Goal: Task Accomplishment & Management: Use online tool/utility

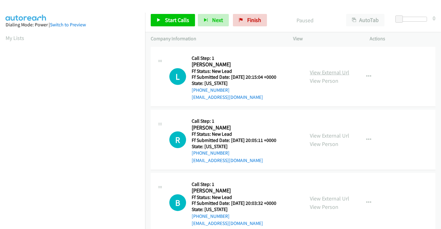
click at [332, 71] on link "View External Url" at bounding box center [329, 72] width 39 height 7
click at [328, 132] on link "View External Url" at bounding box center [329, 135] width 39 height 7
click at [323, 196] on link "View External Url" at bounding box center [329, 198] width 39 height 7
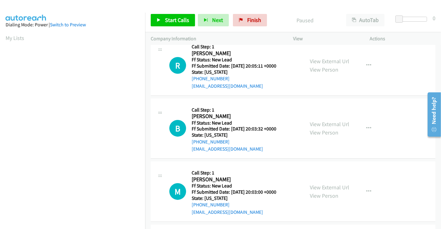
scroll to position [139, 0]
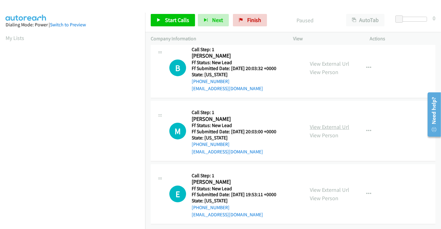
click at [324, 123] on link "View External Url" at bounding box center [329, 126] width 39 height 7
click at [326, 186] on link "View External Url" at bounding box center [329, 189] width 39 height 7
click at [166, 16] on link "Start Calls" at bounding box center [173, 20] width 44 height 12
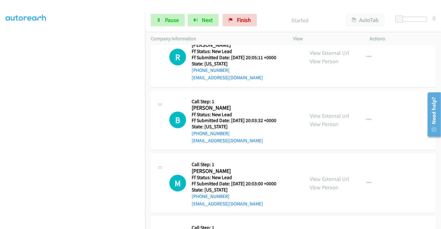
scroll to position [0, 0]
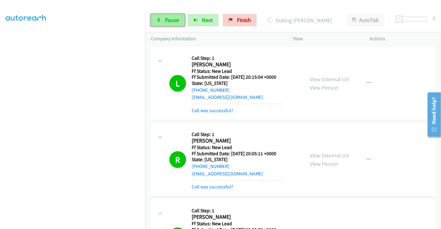
click at [166, 18] on span "Pause" at bounding box center [172, 19] width 14 height 7
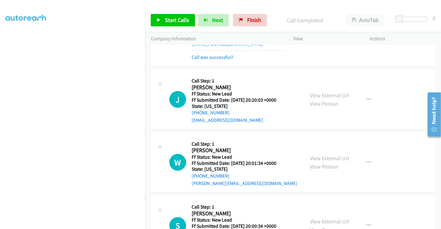
scroll to position [375, 0]
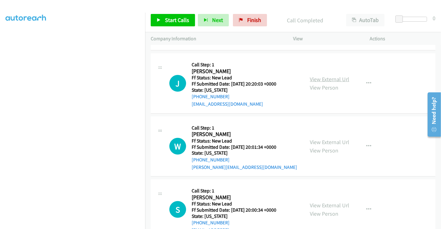
click at [320, 78] on link "View External Url" at bounding box center [329, 79] width 39 height 7
click at [320, 141] on link "View External Url" at bounding box center [329, 142] width 39 height 7
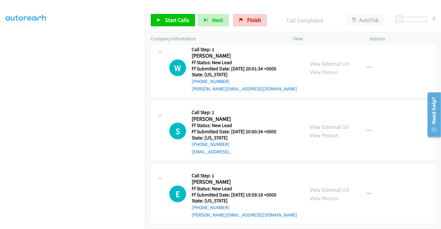
scroll to position [457, 0]
click at [326, 123] on link "View External Url" at bounding box center [329, 126] width 39 height 7
click at [326, 186] on link "View External Url" at bounding box center [329, 189] width 39 height 7
click at [179, 19] on span "Start Calls" at bounding box center [177, 19] width 24 height 7
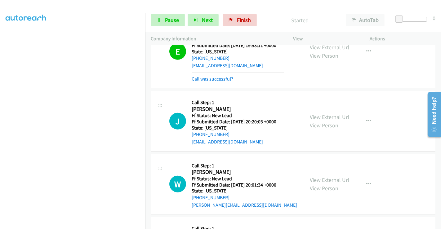
scroll to position [285, 0]
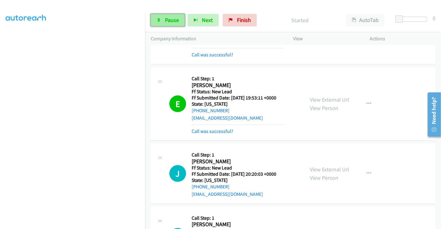
click at [169, 22] on span "Pause" at bounding box center [172, 19] width 14 height 7
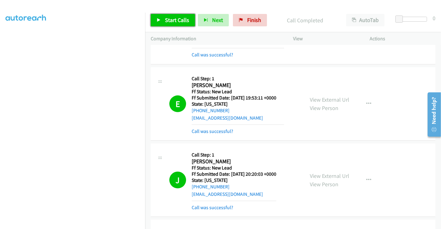
click at [162, 18] on link "Start Calls" at bounding box center [173, 20] width 44 height 12
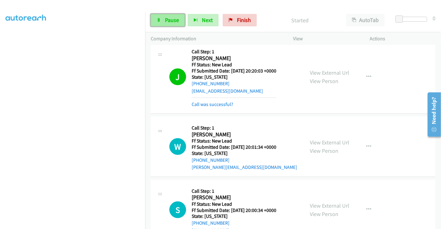
click at [164, 20] on link "Pause" at bounding box center [168, 20] width 34 height 12
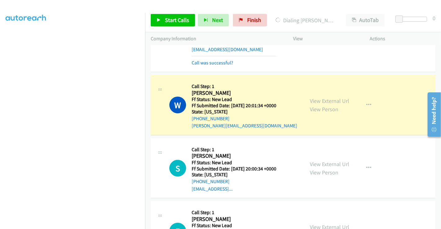
scroll to position [470, 0]
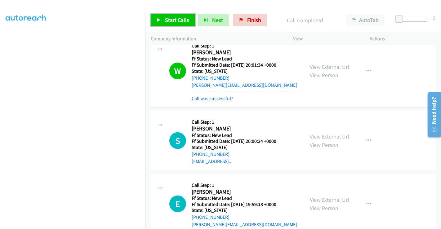
click at [162, 16] on link "Start Calls" at bounding box center [173, 20] width 44 height 12
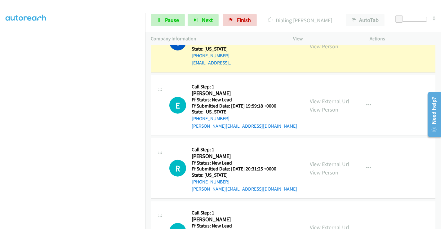
scroll to position [672, 0]
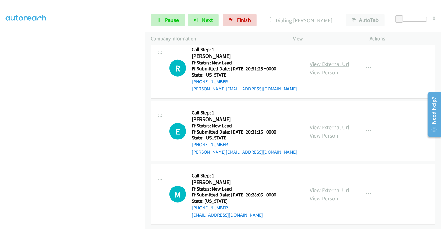
click at [321, 60] on link "View External Url" at bounding box center [329, 63] width 39 height 7
click at [323, 124] on link "View External Url" at bounding box center [329, 127] width 39 height 7
click at [325, 187] on link "View External Url" at bounding box center [329, 190] width 39 height 7
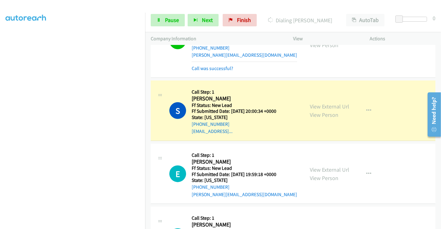
scroll to position [500, 0]
click at [163, 22] on link "Pause" at bounding box center [168, 20] width 34 height 12
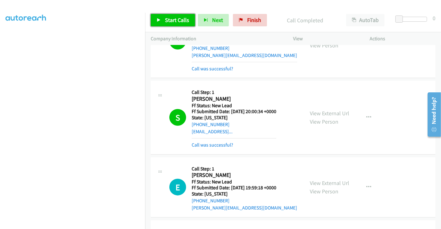
click at [172, 22] on span "Start Calls" at bounding box center [177, 19] width 24 height 7
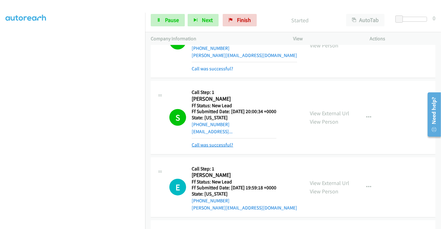
click at [219, 144] on link "Call was successful?" at bounding box center [213, 145] width 42 height 6
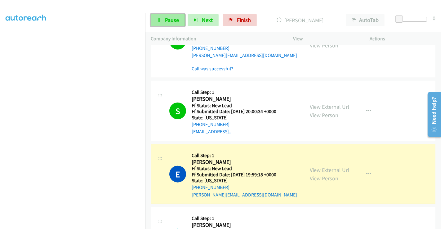
click at [168, 19] on span "Pause" at bounding box center [172, 19] width 14 height 7
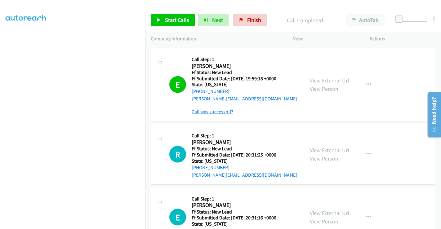
scroll to position [638, 0]
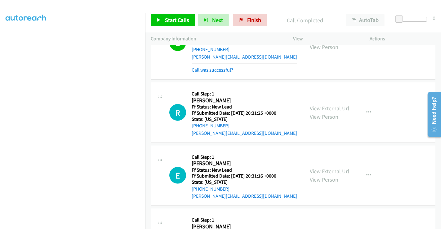
click at [215, 67] on link "Call was successful?" at bounding box center [213, 70] width 42 height 6
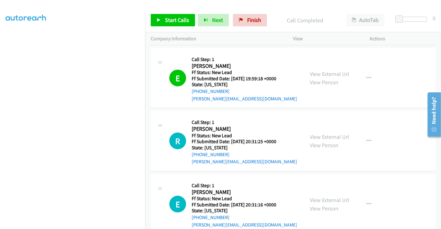
scroll to position [562, 0]
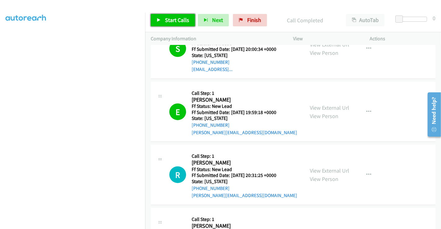
click at [175, 20] on span "Start Calls" at bounding box center [177, 19] width 24 height 7
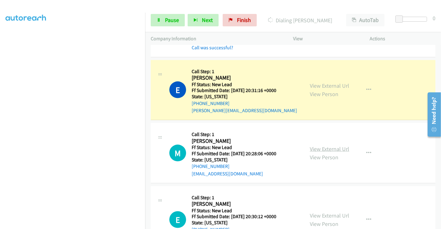
scroll to position [748, 0]
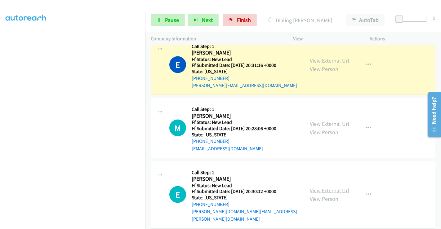
click at [332, 187] on link "View External Url" at bounding box center [329, 190] width 39 height 7
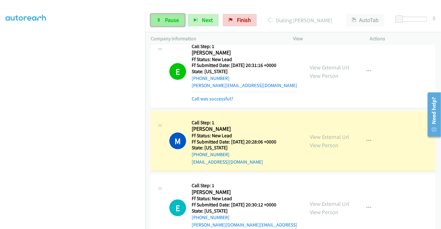
click at [167, 21] on span "Pause" at bounding box center [172, 19] width 14 height 7
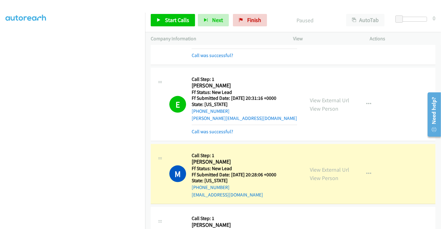
scroll to position [709, 0]
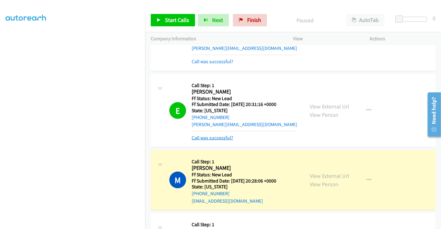
click at [213, 137] on link "Call was successful?" at bounding box center [213, 138] width 42 height 6
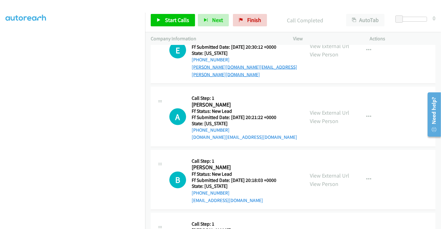
scroll to position [916, 0]
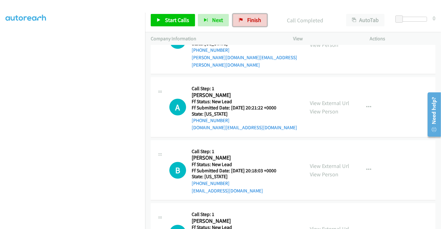
drag, startPoint x: 248, startPoint y: 20, endPoint x: 286, endPoint y: 53, distance: 50.5
click at [248, 20] on span "Finish" at bounding box center [254, 19] width 14 height 7
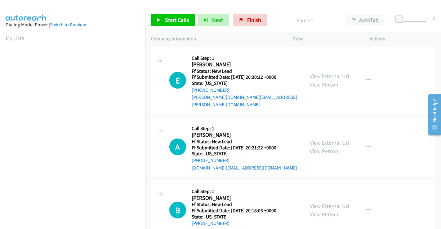
scroll to position [69, 0]
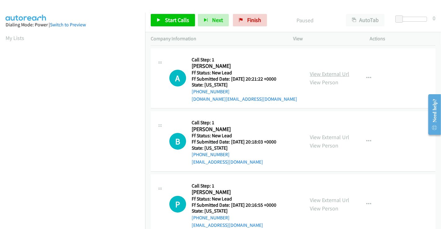
click at [317, 70] on link "View External Url" at bounding box center [329, 73] width 39 height 7
click at [323, 134] on link "View External Url" at bounding box center [329, 137] width 39 height 7
click at [323, 197] on link "View External Url" at bounding box center [329, 200] width 39 height 7
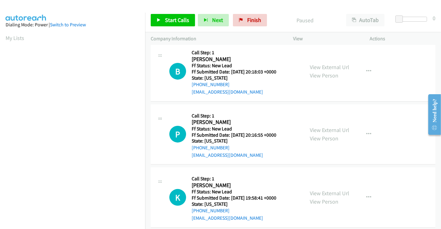
scroll to position [139, 0]
click at [323, 189] on link "View External Url" at bounding box center [329, 192] width 39 height 7
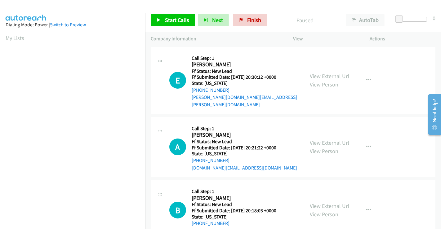
scroll to position [119, 0]
click at [179, 20] on span "Start Calls" at bounding box center [177, 19] width 24 height 7
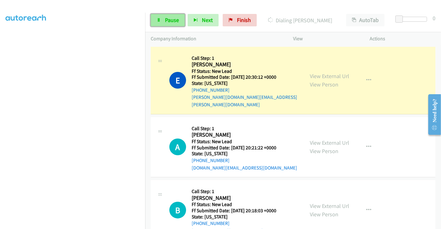
click at [167, 20] on span "Pause" at bounding box center [172, 19] width 14 height 7
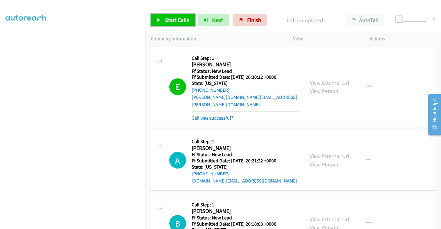
click at [182, 21] on span "Start Calls" at bounding box center [177, 19] width 24 height 7
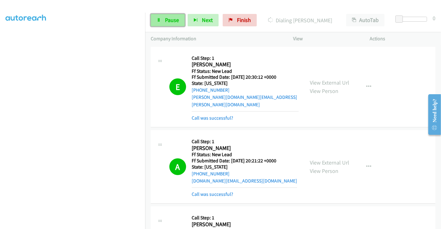
click at [164, 19] on link "Pause" at bounding box center [168, 20] width 34 height 12
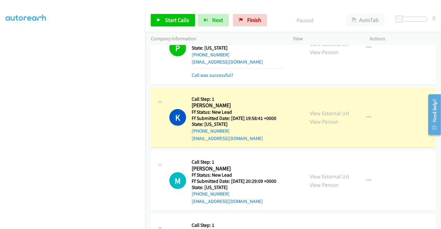
scroll to position [275, 0]
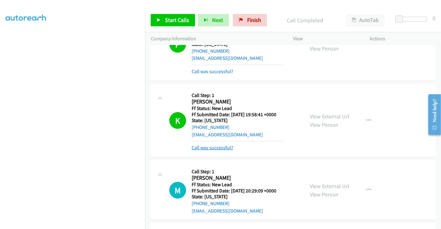
click at [217, 145] on link "Call was successful?" at bounding box center [213, 148] width 42 height 6
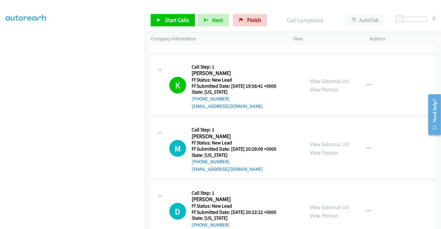
scroll to position [379, 0]
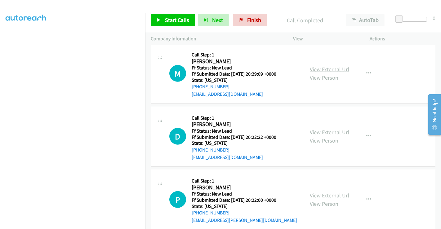
click at [320, 66] on link "View External Url" at bounding box center [329, 69] width 39 height 7
click at [326, 129] on link "View External Url" at bounding box center [329, 132] width 39 height 7
click at [322, 192] on link "View External Url" at bounding box center [329, 195] width 39 height 7
click at [366, 71] on icon "button" at bounding box center [368, 73] width 5 height 5
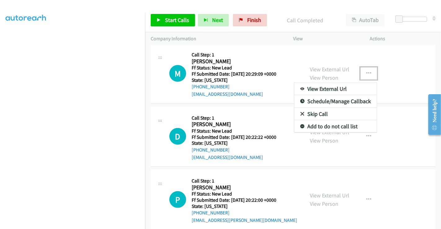
click at [310, 108] on link "Skip Call" at bounding box center [335, 114] width 82 height 12
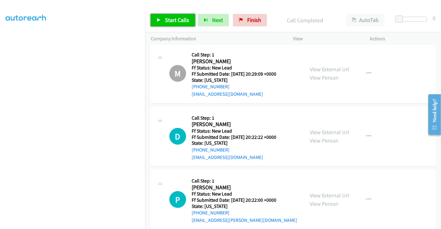
click at [173, 20] on span "Start Calls" at bounding box center [177, 19] width 24 height 7
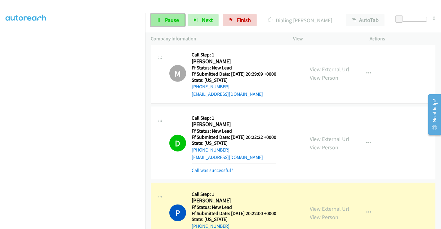
click at [162, 21] on link "Pause" at bounding box center [168, 20] width 34 height 12
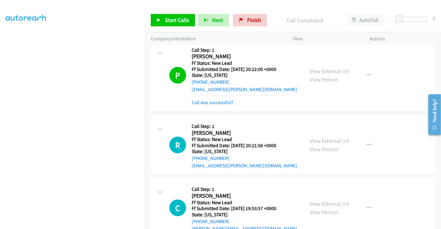
scroll to position [585, 0]
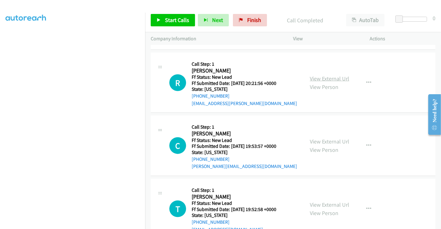
click at [334, 75] on link "View External Url" at bounding box center [329, 78] width 39 height 7
click at [330, 138] on link "View External Url" at bounding box center [329, 141] width 39 height 7
click at [332, 201] on link "View External Url" at bounding box center [329, 204] width 39 height 7
click at [171, 20] on span "Start Calls" at bounding box center [177, 19] width 24 height 7
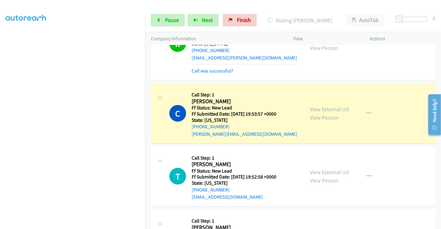
scroll to position [631, 0]
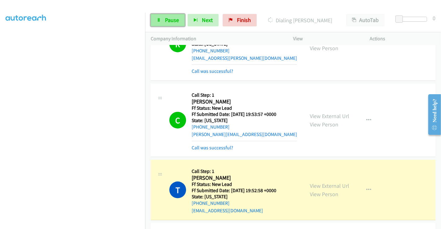
click at [160, 19] on icon at bounding box center [159, 20] width 4 height 4
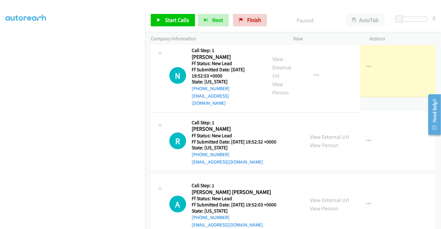
scroll to position [805, 0]
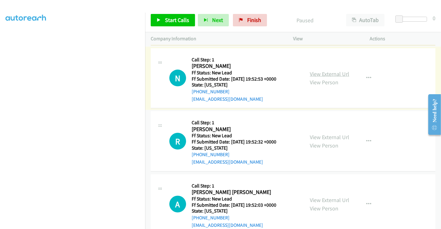
click at [319, 70] on link "View External Url" at bounding box center [329, 73] width 39 height 7
click at [329, 134] on link "View External Url" at bounding box center [329, 137] width 39 height 7
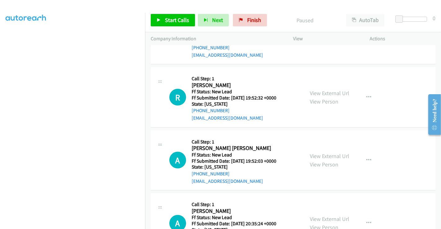
scroll to position [874, 0]
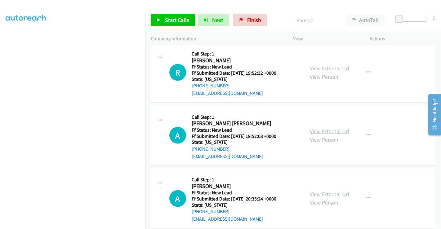
click at [325, 128] on link "View External Url" at bounding box center [329, 131] width 39 height 7
click at [325, 191] on link "View External Url" at bounding box center [329, 194] width 39 height 7
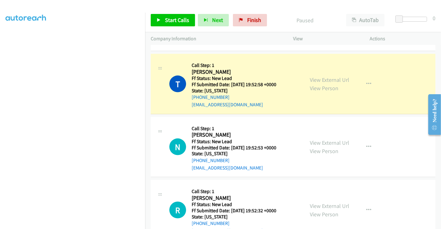
scroll to position [668, 0]
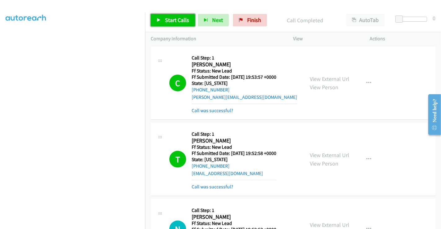
click at [175, 23] on span "Start Calls" at bounding box center [177, 19] width 24 height 7
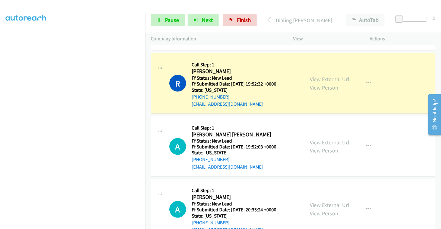
scroll to position [901, 0]
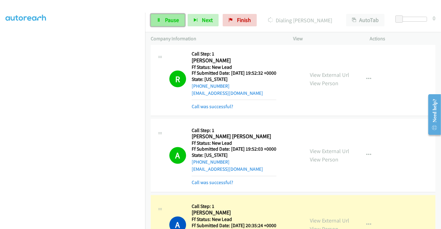
click at [162, 15] on link "Pause" at bounding box center [168, 20] width 34 height 12
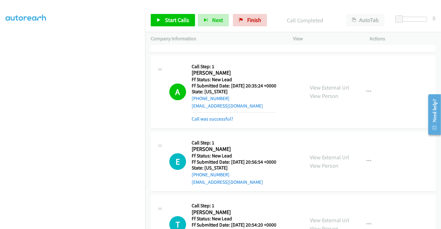
scroll to position [1110, 0]
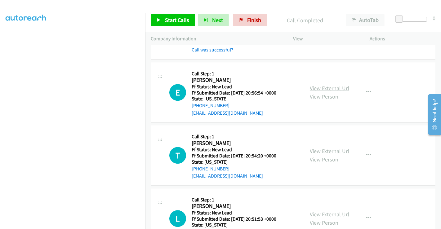
click at [333, 85] on link "View External Url" at bounding box center [329, 88] width 39 height 7
click at [331, 148] on link "View External Url" at bounding box center [329, 151] width 39 height 7
click at [329, 210] on div "View External Url View Person" at bounding box center [329, 218] width 39 height 17
click at [328, 211] on link "View External Url" at bounding box center [329, 214] width 39 height 7
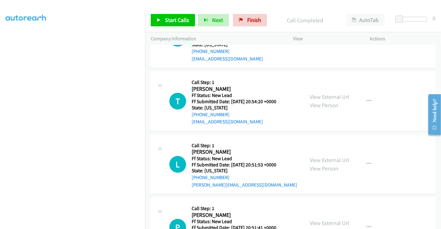
scroll to position [1192, 0]
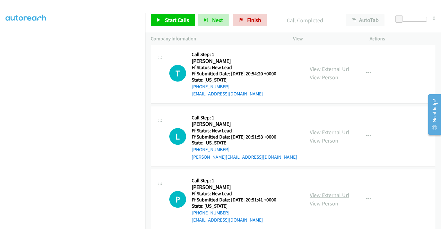
click at [328, 192] on link "View External Url" at bounding box center [329, 195] width 39 height 7
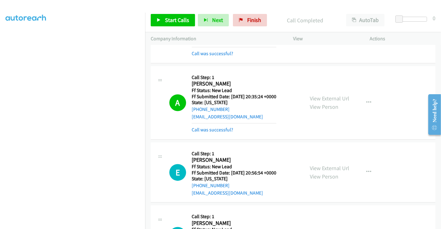
scroll to position [985, 0]
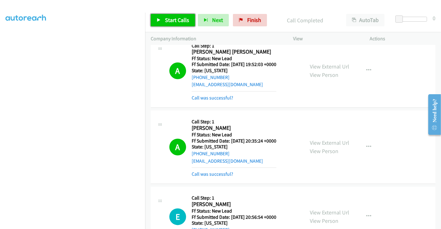
click at [179, 20] on span "Start Calls" at bounding box center [177, 19] width 24 height 7
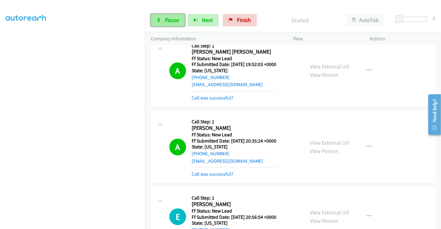
click at [170, 21] on span "Pause" at bounding box center [172, 19] width 14 height 7
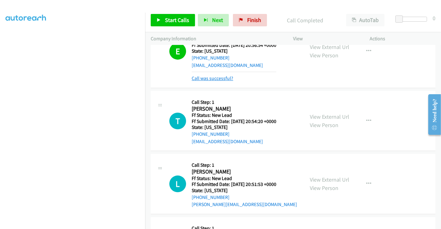
scroll to position [1089, 0]
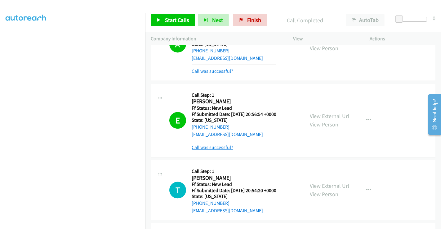
click at [220, 144] on link "Call was successful?" at bounding box center [213, 147] width 42 height 6
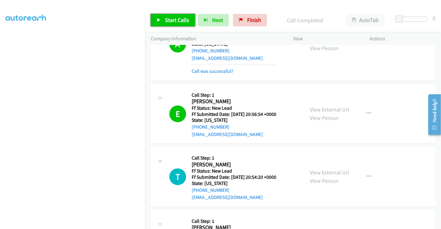
click at [179, 19] on span "Start Calls" at bounding box center [177, 19] width 24 height 7
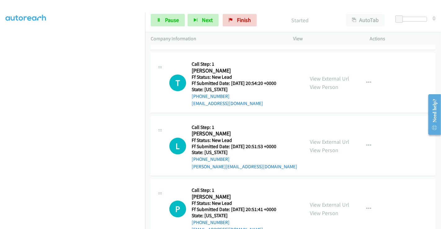
scroll to position [1192, 0]
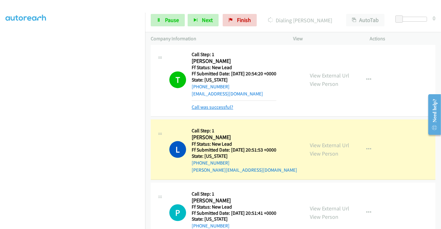
click at [215, 104] on link "Call was successful?" at bounding box center [213, 107] width 42 height 6
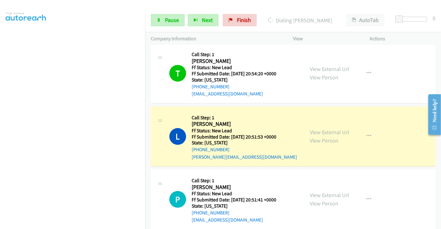
scroll to position [0, 0]
click at [169, 17] on span "Pause" at bounding box center [172, 19] width 14 height 7
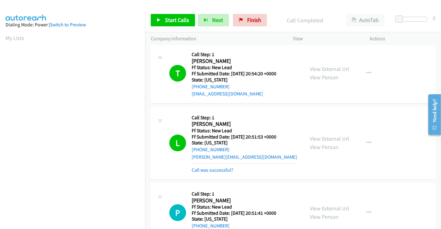
scroll to position [119, 0]
click at [218, 167] on link "Call was successful?" at bounding box center [213, 170] width 42 height 6
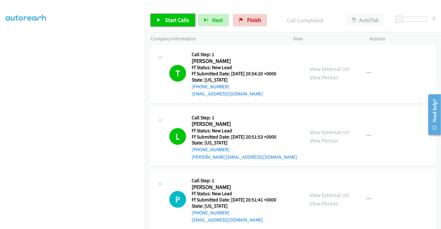
click at [172, 18] on span "Start Calls" at bounding box center [177, 19] width 24 height 7
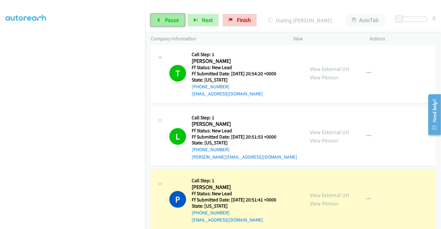
click at [171, 19] on span "Pause" at bounding box center [172, 19] width 14 height 7
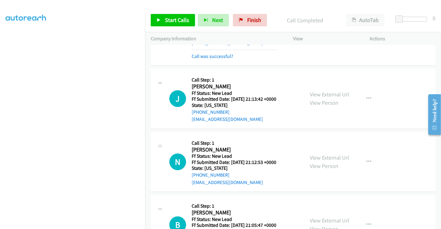
scroll to position [1354, 0]
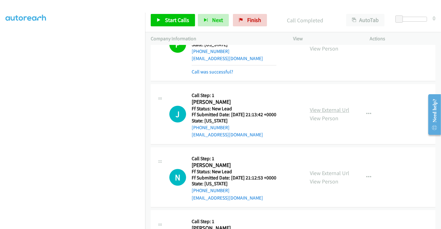
click at [327, 106] on link "View External Url" at bounding box center [329, 109] width 39 height 7
click at [328, 170] on link "View External Url" at bounding box center [329, 173] width 39 height 7
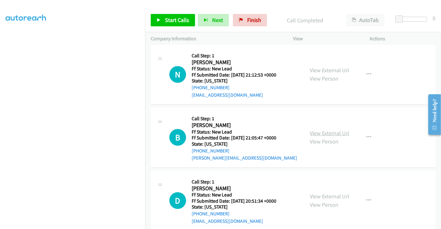
scroll to position [1457, 0]
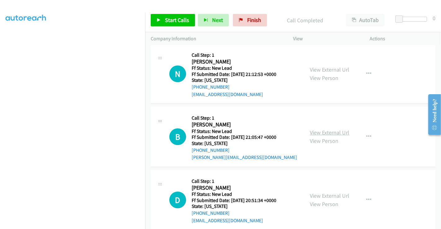
click at [325, 129] on link "View External Url" at bounding box center [329, 132] width 39 height 7
click at [326, 192] on link "View External Url" at bounding box center [329, 195] width 39 height 7
click at [179, 22] on span "Start Calls" at bounding box center [177, 19] width 24 height 7
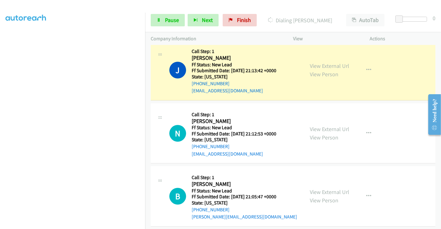
scroll to position [1422, 0]
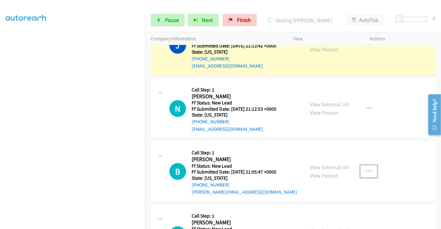
click at [366, 169] on icon "button" at bounding box center [368, 171] width 5 height 5
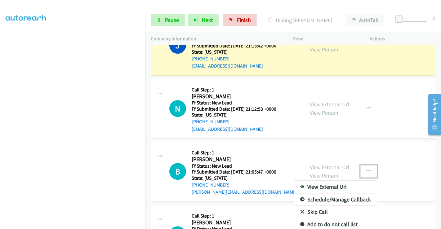
click at [317, 206] on link "Skip Call" at bounding box center [335, 212] width 82 height 12
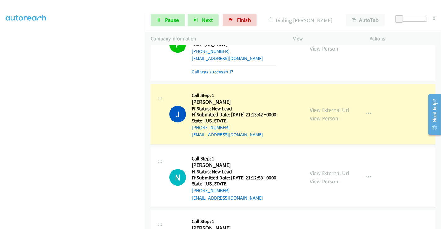
scroll to position [1319, 0]
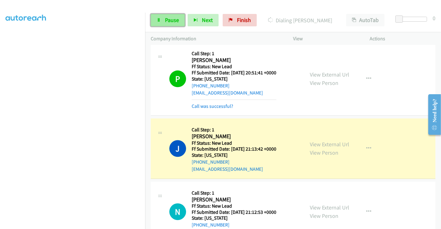
click at [167, 20] on span "Pause" at bounding box center [172, 19] width 14 height 7
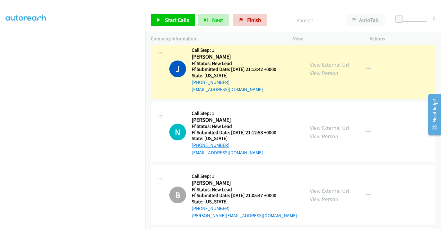
scroll to position [1388, 0]
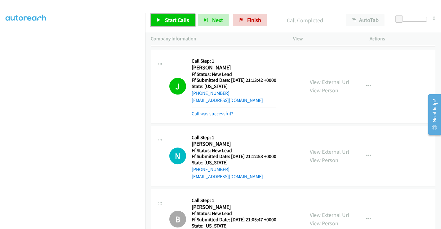
click at [172, 21] on span "Start Calls" at bounding box center [177, 19] width 24 height 7
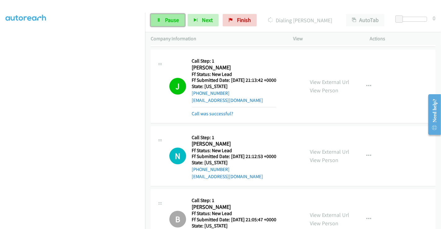
click at [165, 20] on span "Pause" at bounding box center [172, 19] width 14 height 7
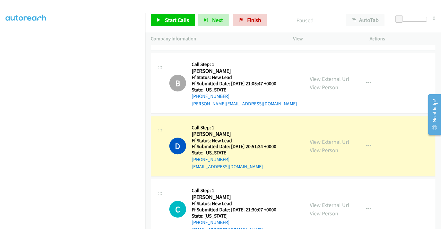
scroll to position [1487, 0]
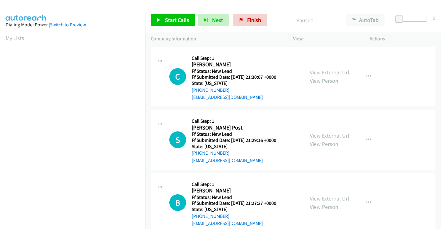
click at [322, 74] on link "View External Url" at bounding box center [329, 72] width 39 height 7
click at [325, 136] on link "View External Url" at bounding box center [329, 135] width 39 height 7
click at [318, 200] on link "View External Url" at bounding box center [329, 198] width 39 height 7
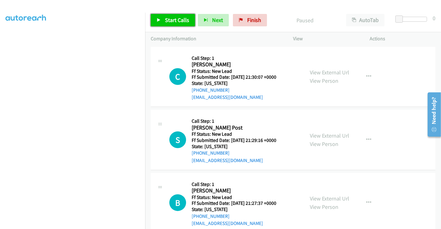
click at [176, 20] on span "Start Calls" at bounding box center [177, 19] width 24 height 7
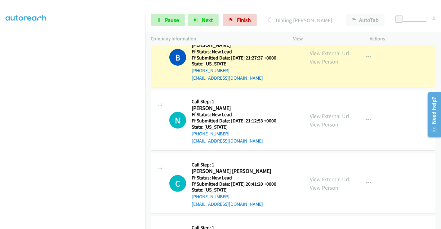
scroll to position [138, 0]
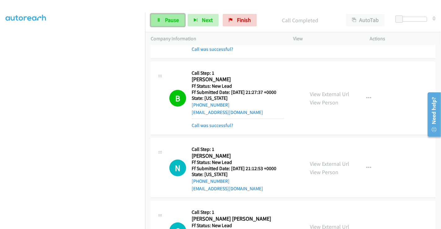
drag, startPoint x: 170, startPoint y: 23, endPoint x: 162, endPoint y: 20, distance: 7.8
click at [170, 23] on span "Pause" at bounding box center [172, 19] width 14 height 7
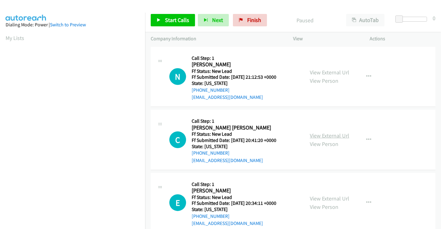
click at [321, 135] on link "View External Url" at bounding box center [329, 135] width 39 height 7
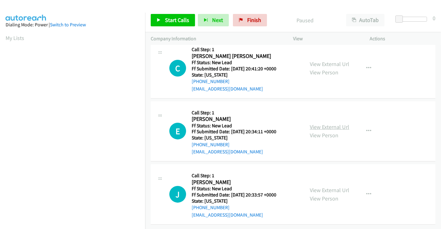
scroll to position [76, 0]
click at [334, 123] on link "View External Url" at bounding box center [329, 126] width 39 height 7
click at [329, 187] on link "View External Url" at bounding box center [329, 190] width 39 height 7
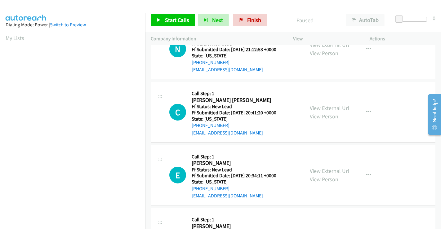
scroll to position [0, 0]
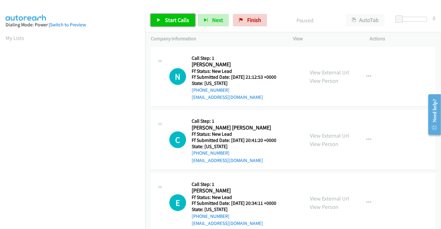
click at [172, 15] on link "Start Calls" at bounding box center [173, 20] width 44 height 12
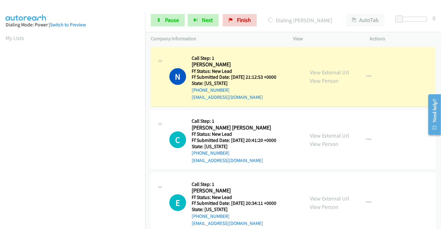
click at [268, 64] on h2 "[PERSON_NAME]" at bounding box center [238, 64] width 92 height 7
click at [163, 19] on link "Pause" at bounding box center [168, 20] width 34 height 12
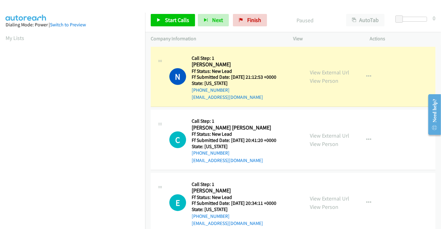
scroll to position [119, 0]
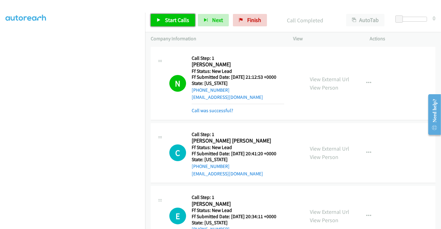
click at [171, 19] on span "Start Calls" at bounding box center [177, 19] width 24 height 7
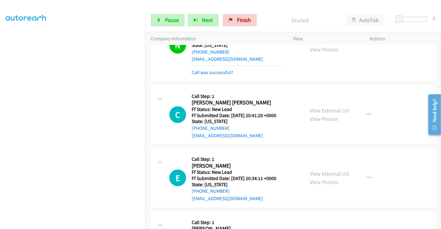
scroll to position [89, 0]
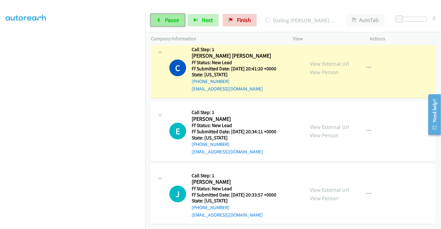
click at [165, 19] on span "Pause" at bounding box center [172, 19] width 14 height 7
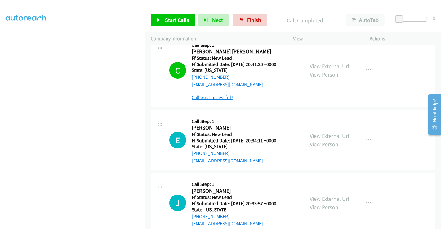
click at [220, 98] on link "Call was successful?" at bounding box center [213, 98] width 42 height 6
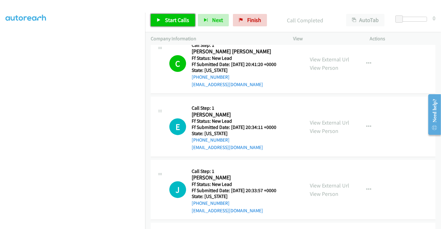
click at [168, 18] on span "Start Calls" at bounding box center [177, 19] width 24 height 7
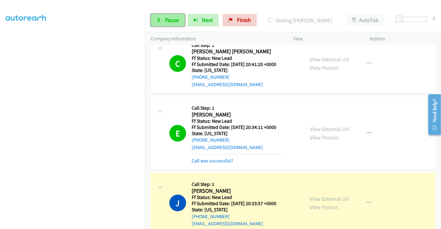
click at [171, 19] on span "Pause" at bounding box center [172, 19] width 14 height 7
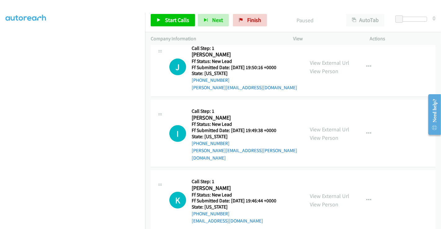
scroll to position [291, 0]
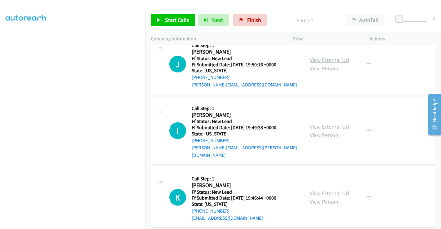
click at [330, 60] on link "View External Url" at bounding box center [329, 59] width 39 height 7
click at [322, 123] on link "View External Url" at bounding box center [329, 126] width 39 height 7
click at [322, 190] on link "View External Url" at bounding box center [329, 193] width 39 height 7
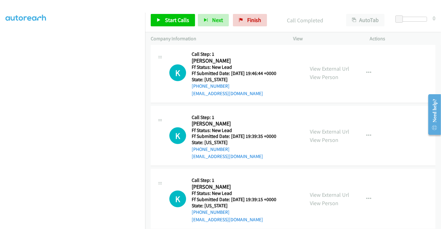
scroll to position [431, 0]
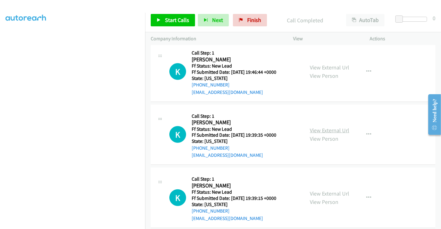
click at [328, 127] on link "View External Url" at bounding box center [329, 130] width 39 height 7
click at [325, 190] on link "View External Url" at bounding box center [329, 193] width 39 height 7
click at [168, 16] on span "Start Calls" at bounding box center [177, 19] width 24 height 7
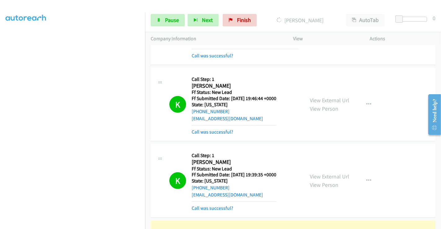
scroll to position [483, 0]
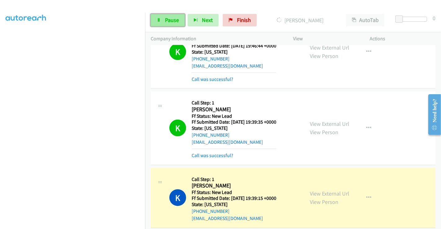
click at [168, 21] on span "Pause" at bounding box center [172, 19] width 14 height 7
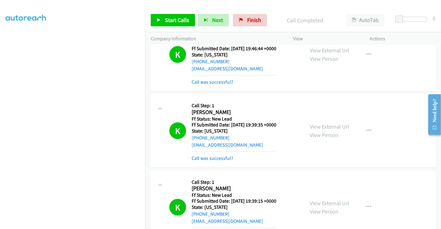
scroll to position [524, 0]
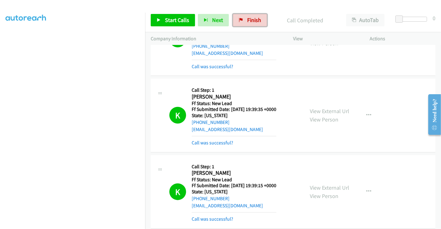
drag, startPoint x: 238, startPoint y: 15, endPoint x: 322, endPoint y: 46, distance: 90.0
click at [238, 15] on link "Finish" at bounding box center [250, 20] width 34 height 12
